Goal: Book appointment/travel/reservation

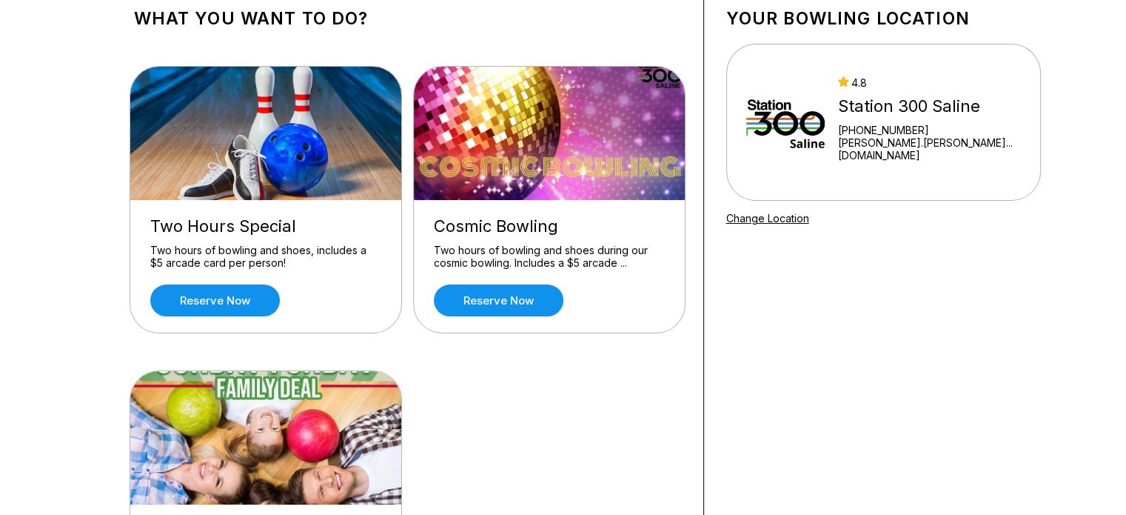
scroll to position [90, 0]
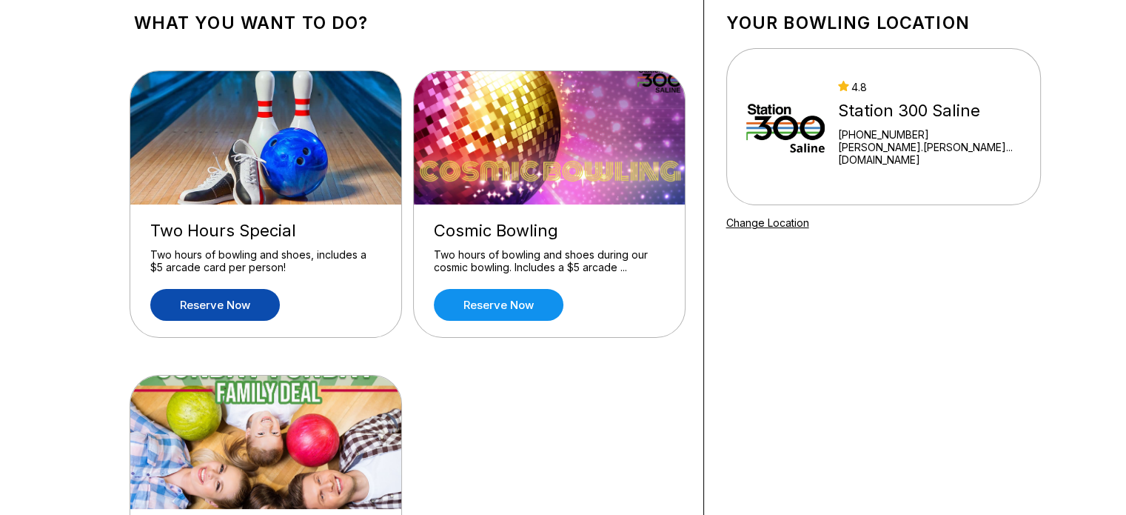
click at [226, 310] on link "Reserve now" at bounding box center [215, 305] width 130 height 32
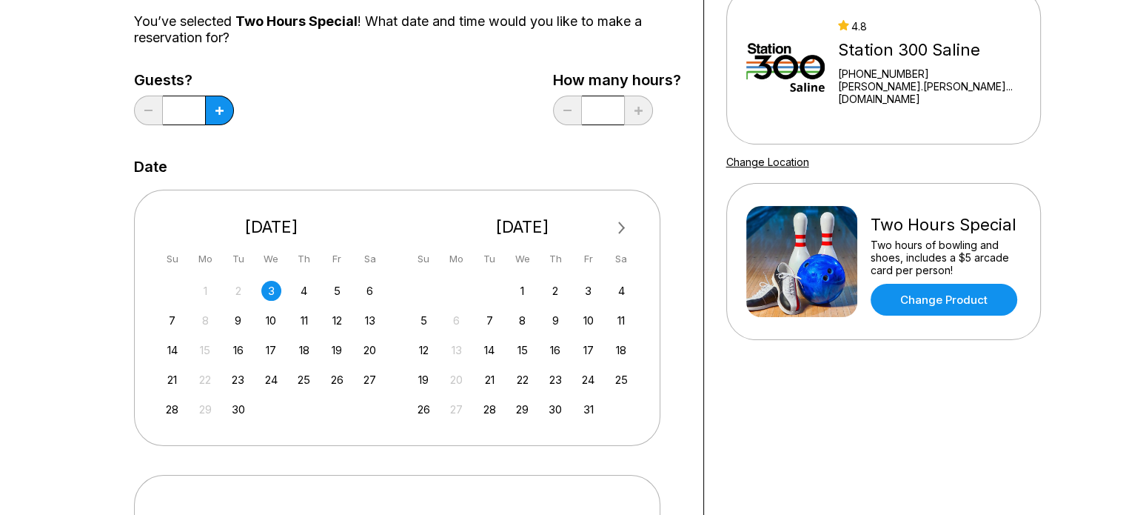
scroll to position [184, 0]
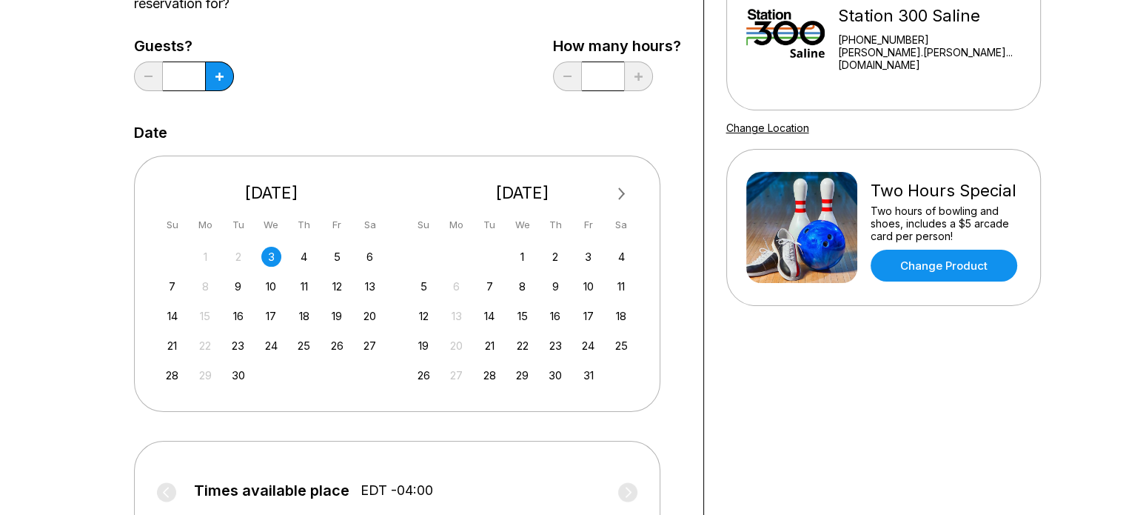
click at [196, 70] on input "*" at bounding box center [184, 76] width 42 height 30
click at [216, 76] on icon at bounding box center [220, 77] width 8 height 8
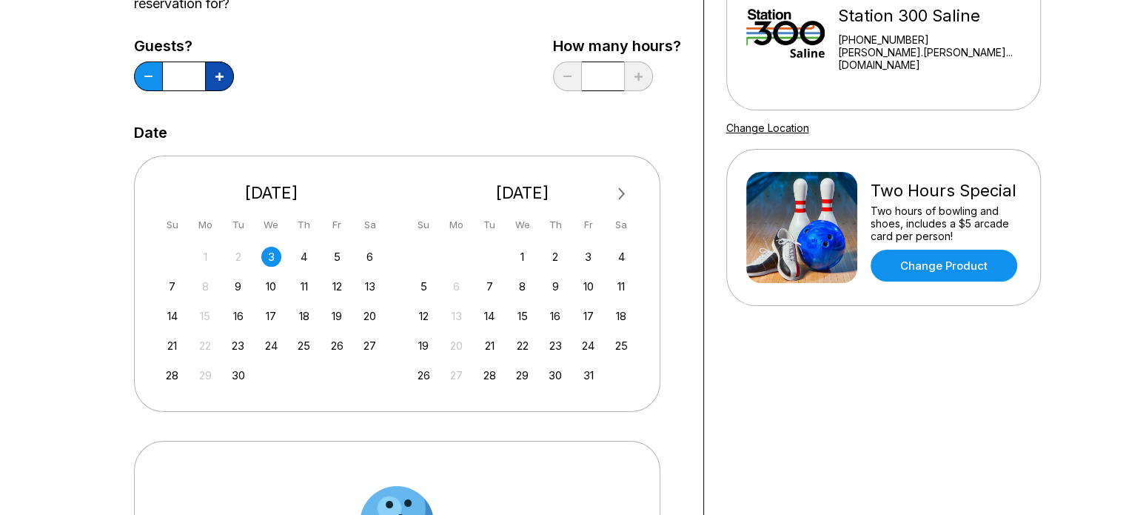
click at [216, 76] on icon at bounding box center [220, 77] width 8 height 8
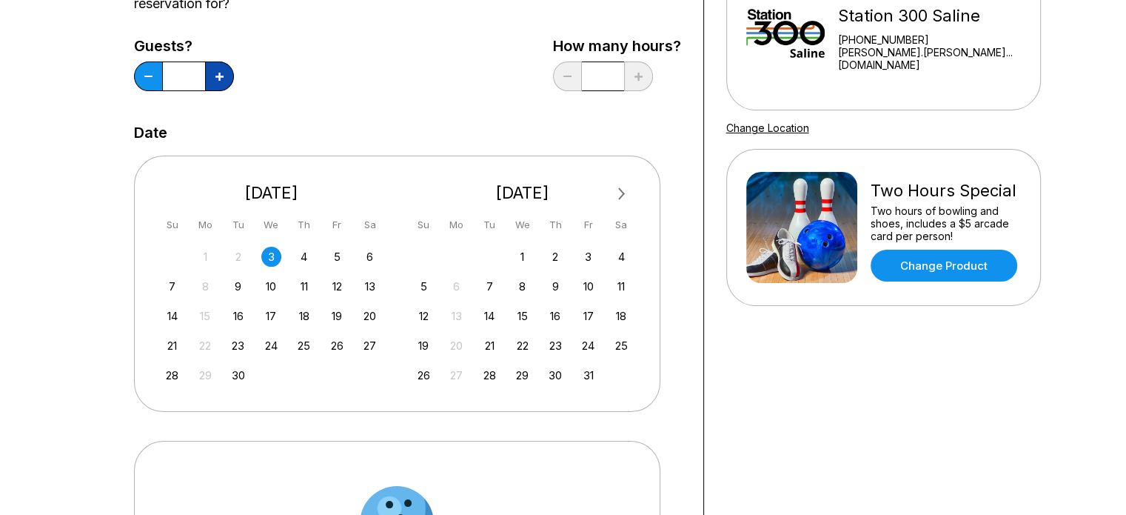
click at [216, 76] on icon at bounding box center [220, 77] width 8 height 8
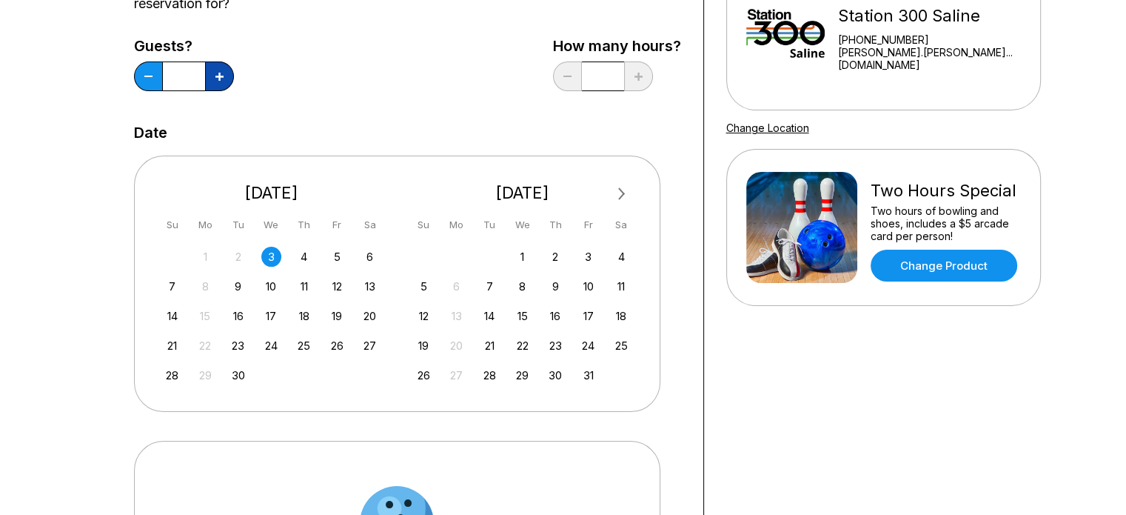
type input "**"
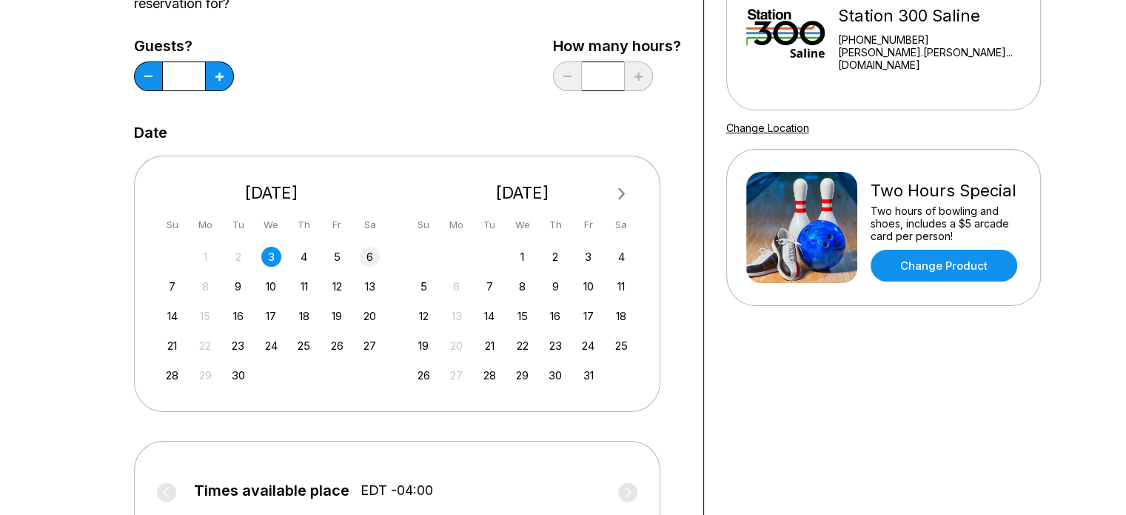
click at [373, 253] on div "6" at bounding box center [370, 257] width 20 height 20
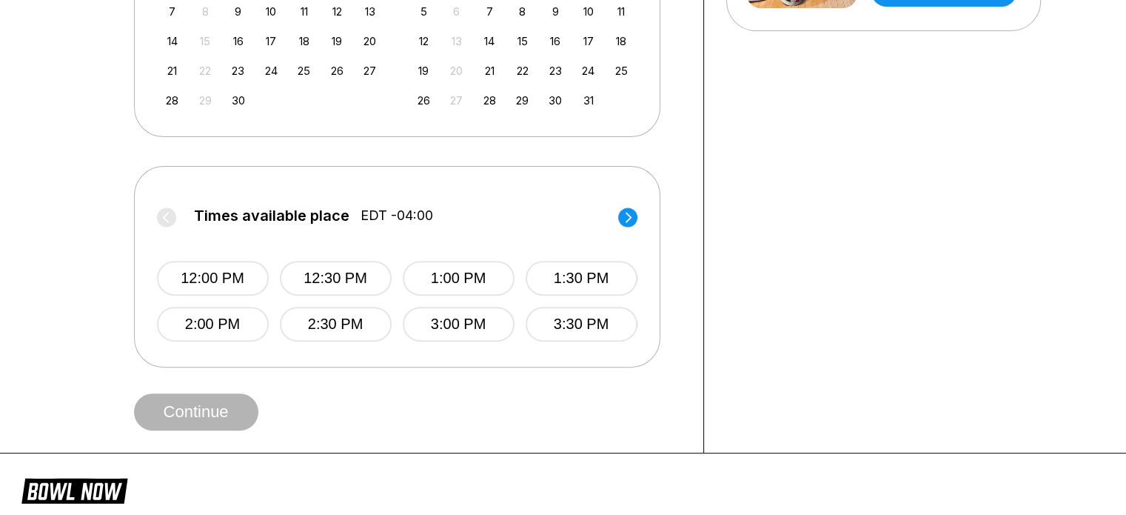
scroll to position [467, 0]
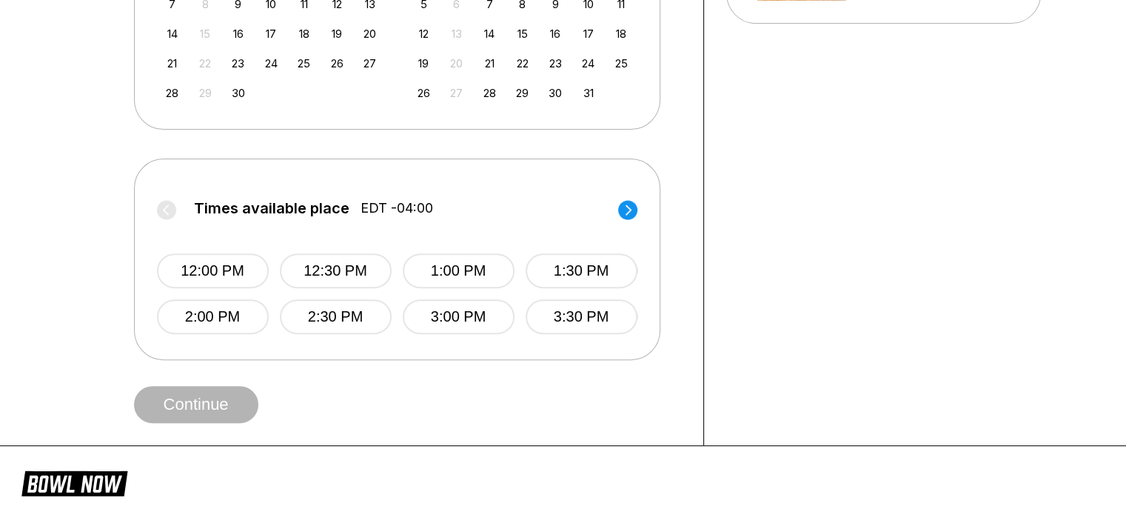
click at [627, 206] on icon at bounding box center [628, 209] width 6 height 10
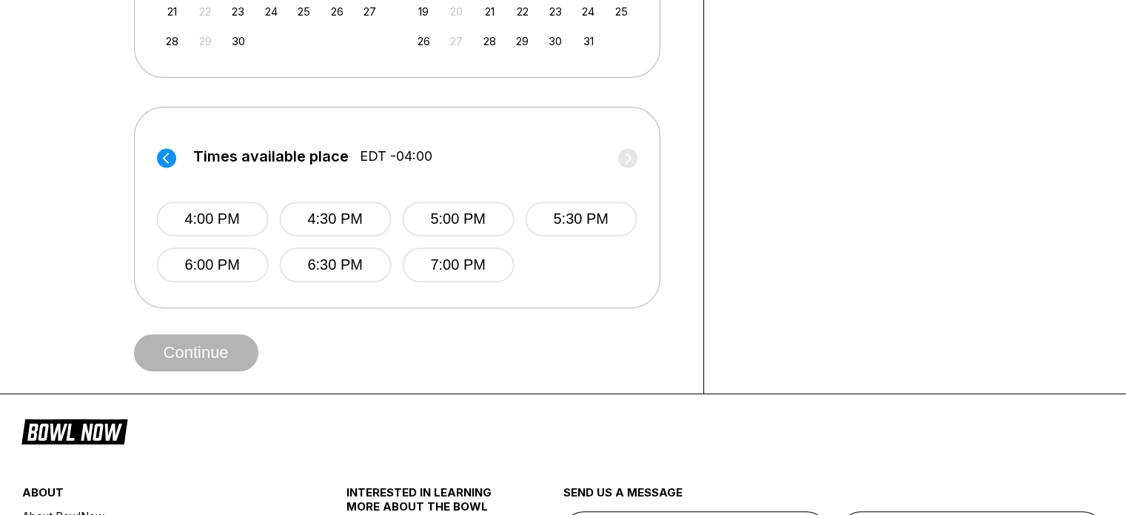
scroll to position [534, 0]
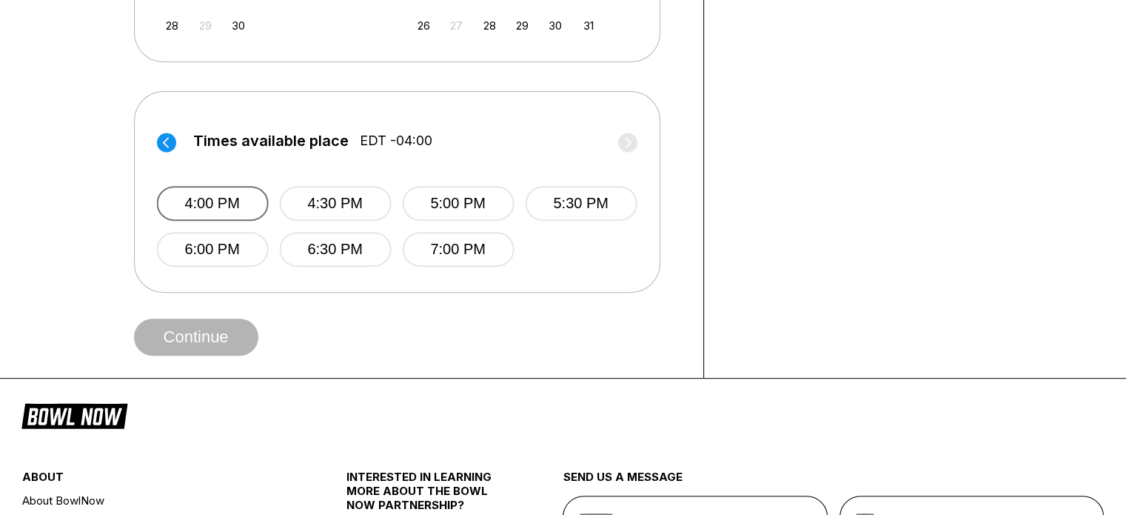
click at [202, 194] on button "4:00 PM" at bounding box center [212, 203] width 112 height 35
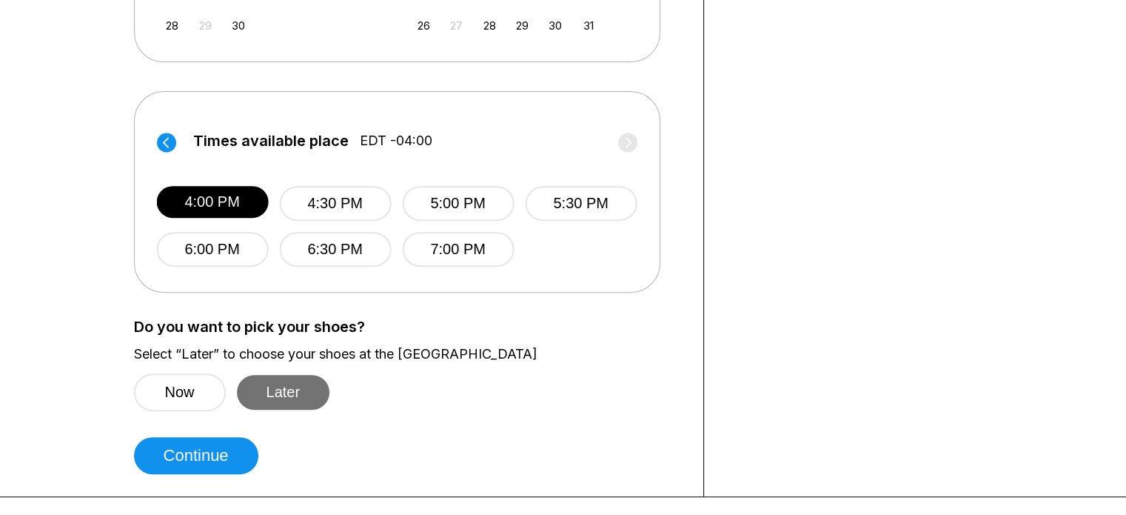
click at [287, 384] on button "Later" at bounding box center [283, 392] width 93 height 35
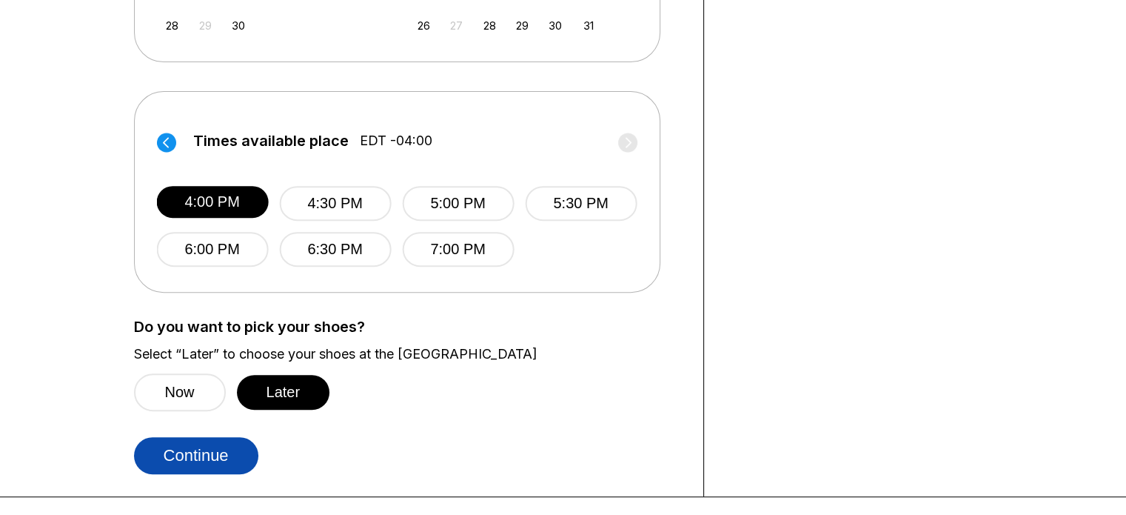
click at [198, 453] on button "Continue" at bounding box center [196, 455] width 124 height 37
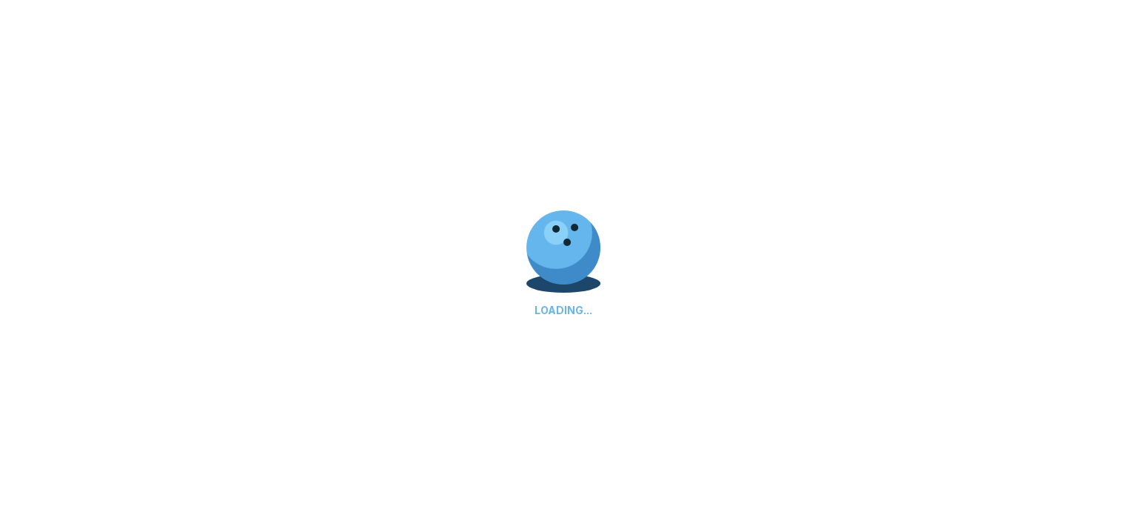
select select "**"
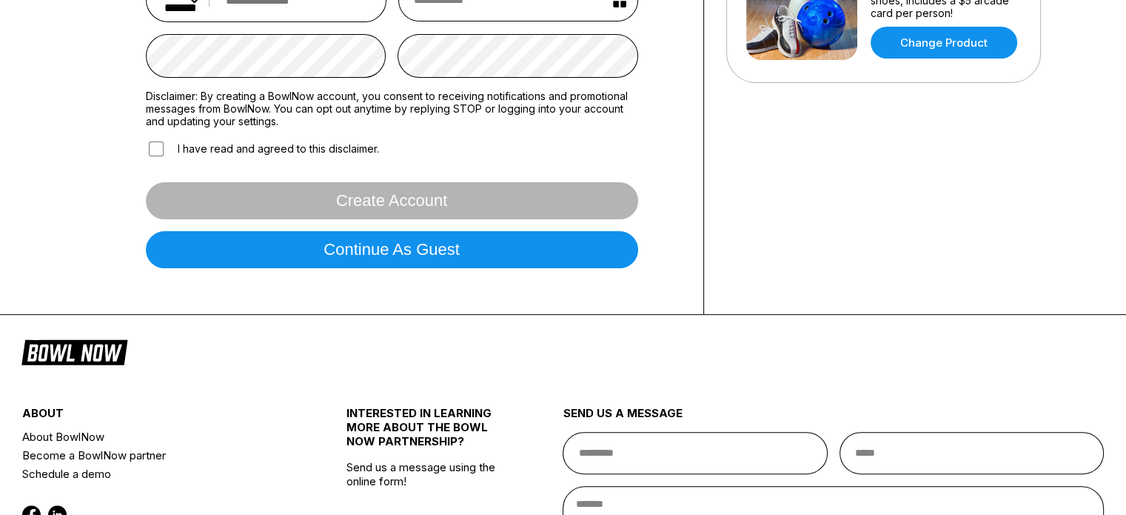
scroll to position [413, 0]
